Goal: Find specific page/section: Find specific page/section

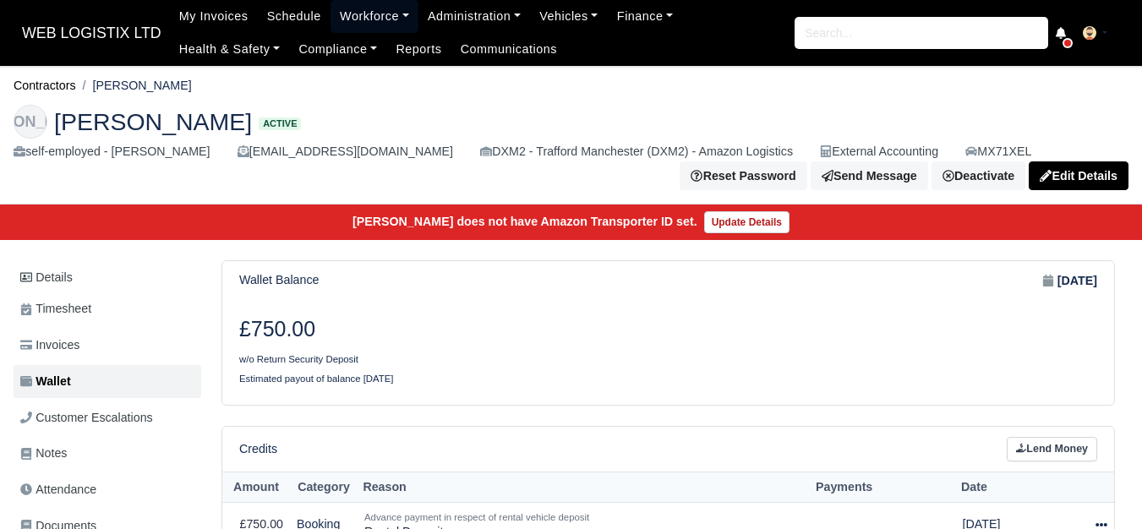
click at [359, 6] on link "Workforce" at bounding box center [375, 16] width 88 height 33
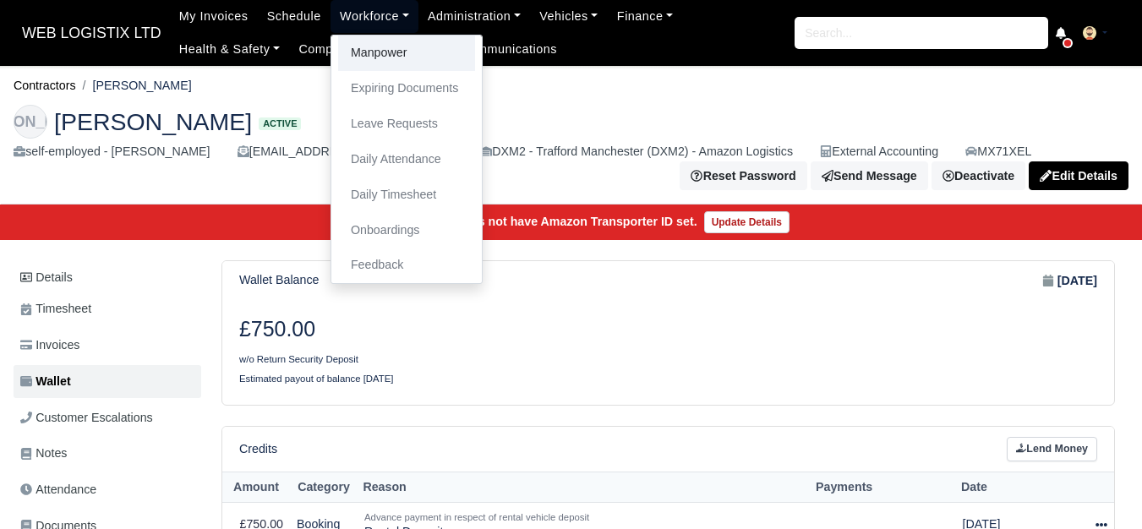
click at [367, 52] on link "Manpower" at bounding box center [406, 54] width 137 height 36
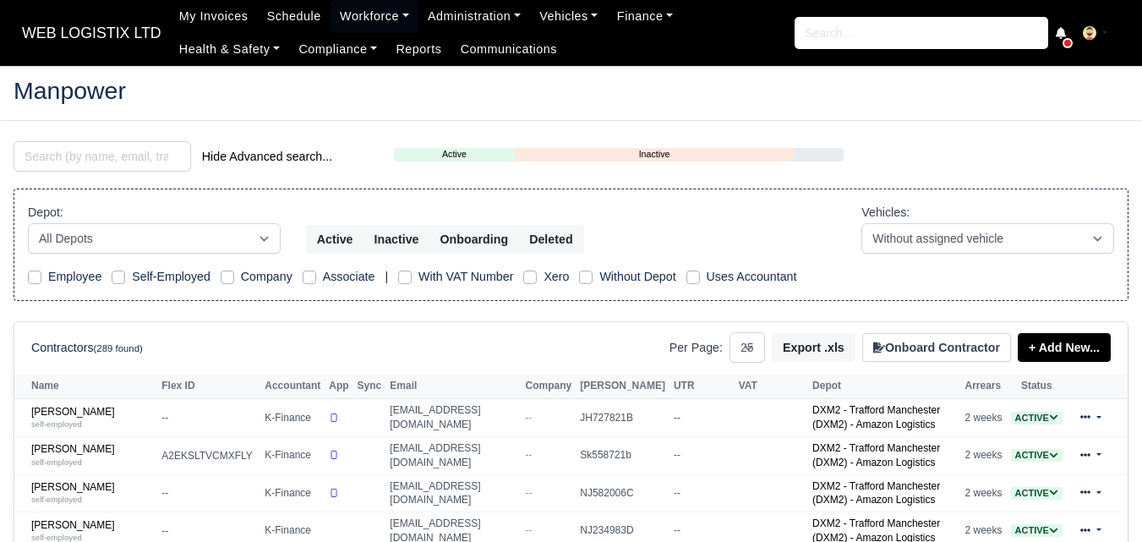
select select "25"
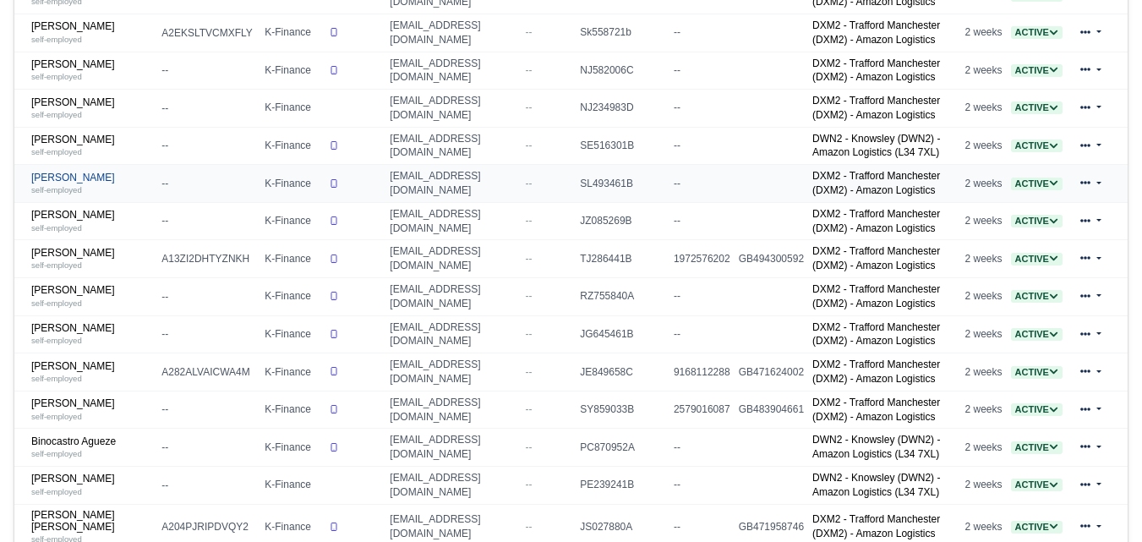
scroll to position [423, 0]
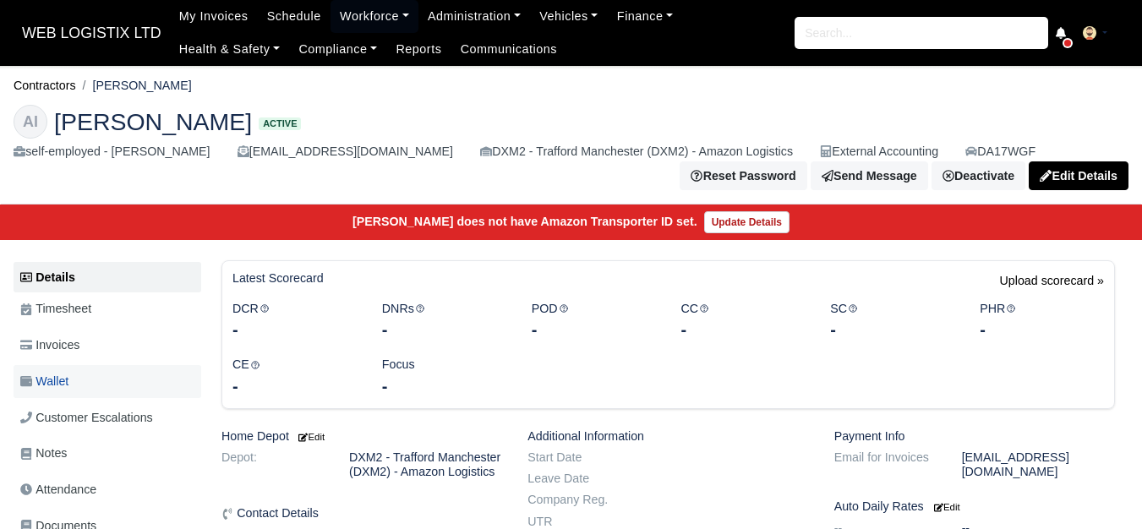
click at [111, 382] on link "Wallet" at bounding box center [108, 381] width 188 height 33
